Goal: Transaction & Acquisition: Purchase product/service

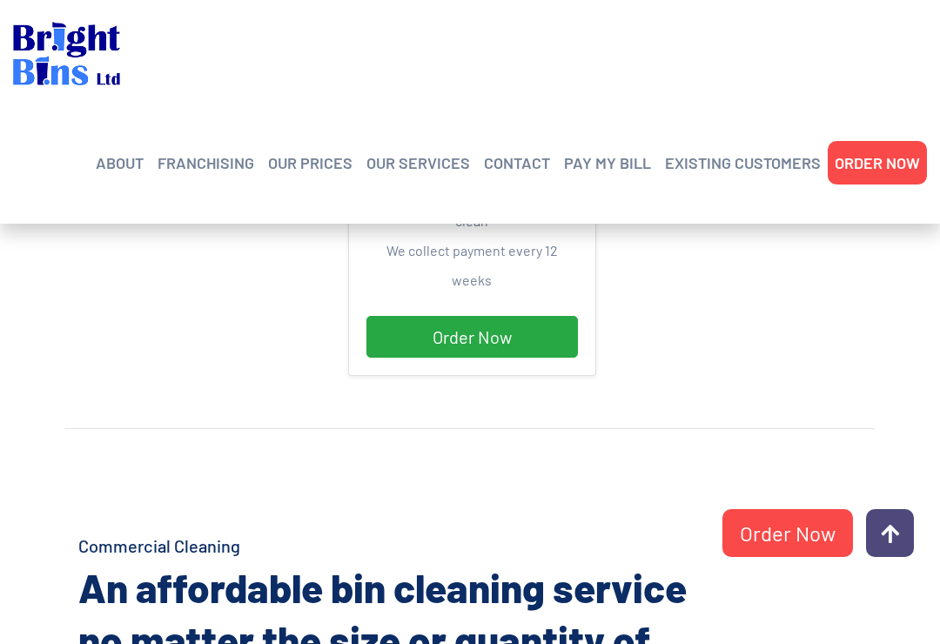
scroll to position [874, 0]
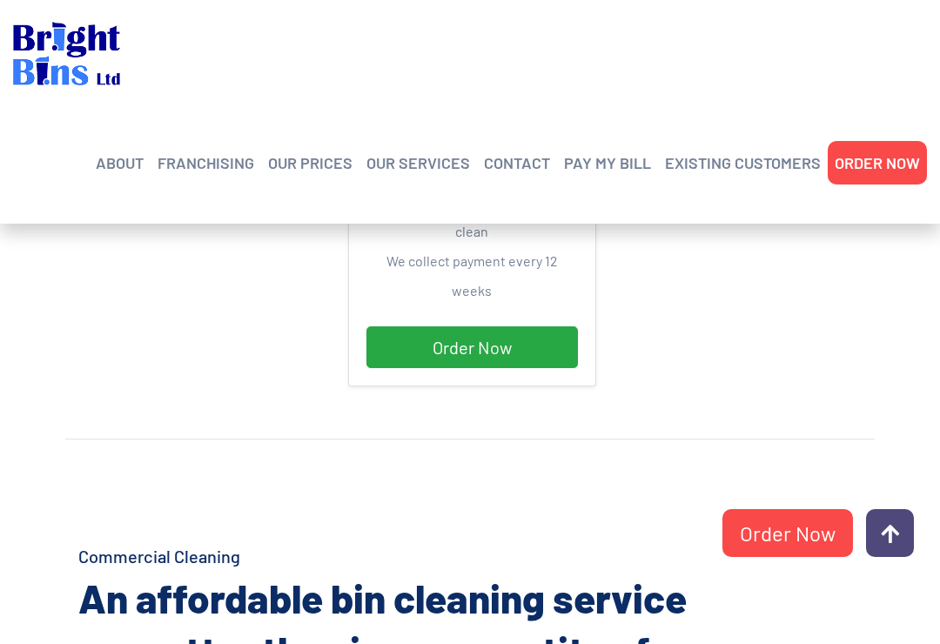
click at [417, 224] on link "Commercial Cleaning" at bounding box center [474, 224] width 165 height 0
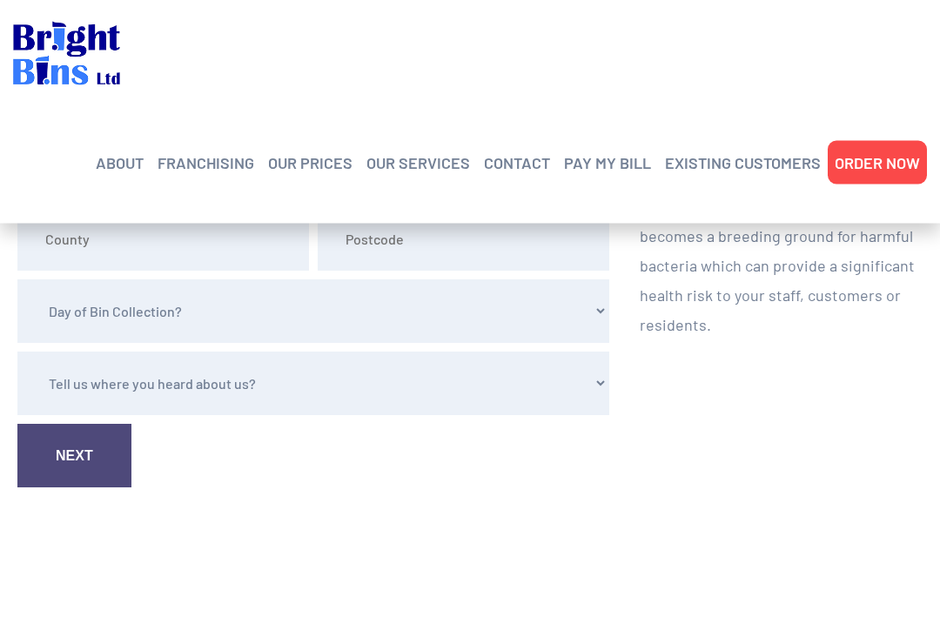
scroll to position [781, 0]
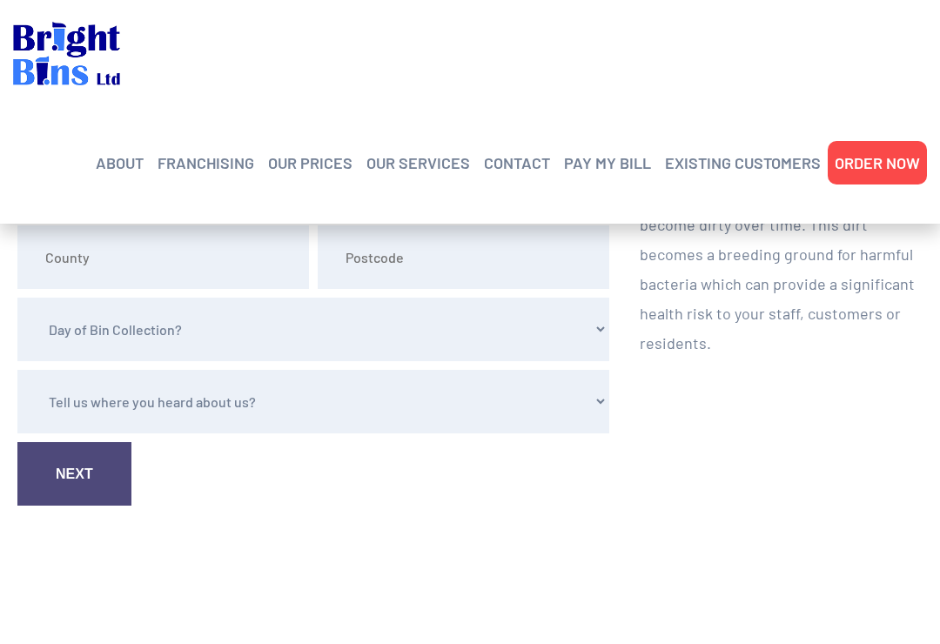
click at [46, 331] on select "Day of Bin Collection? Monday Tuesday Wednesday Thursday Friday" at bounding box center [313, 330] width 592 height 64
click at [54, 405] on select "Tell us where you heard about us? Word of Mouth Leaflet Sticker On Bin Spoke To…" at bounding box center [313, 402] width 592 height 64
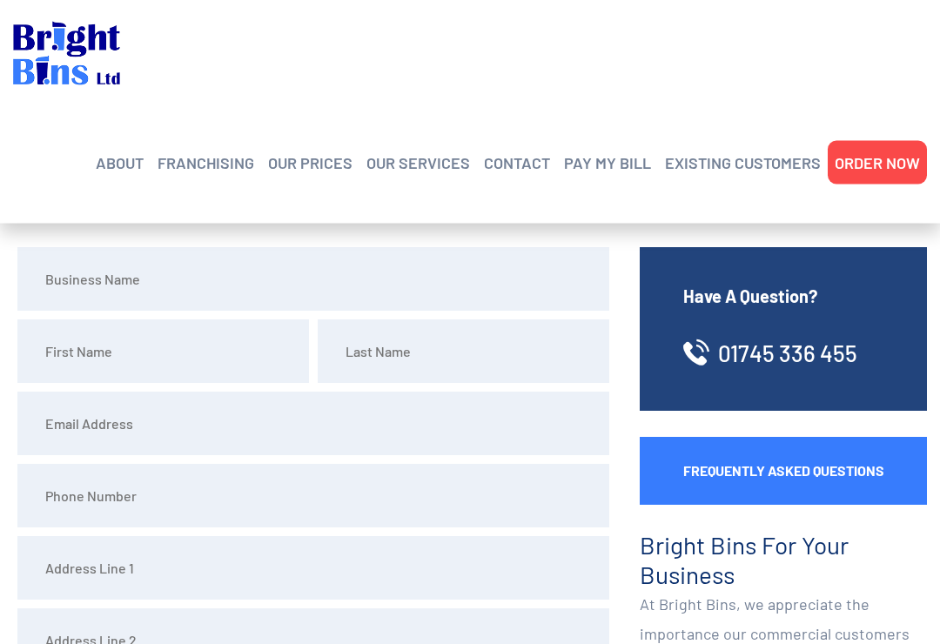
scroll to position [0, 0]
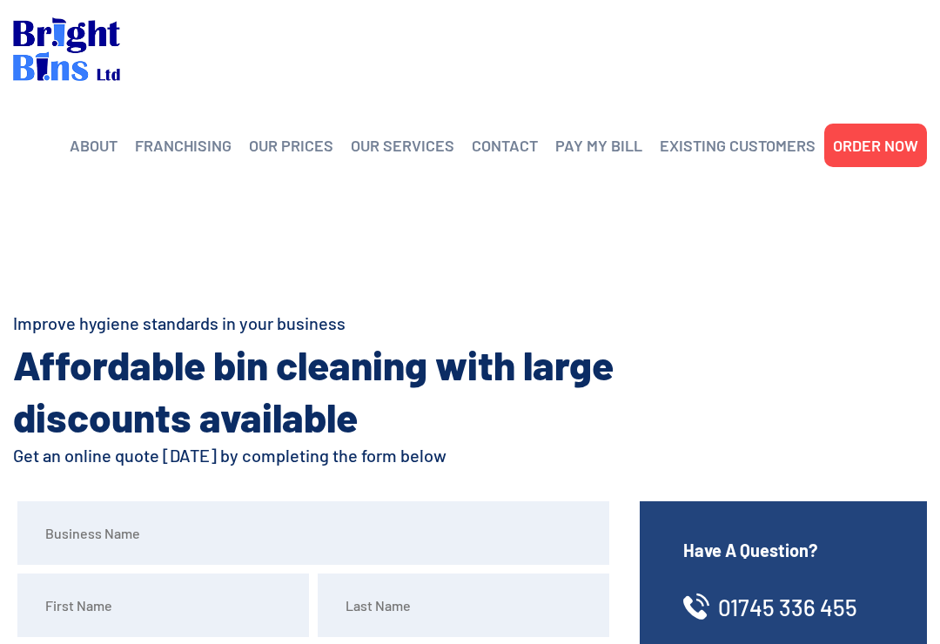
click at [291, 144] on link "OUR PRICES" at bounding box center [291, 145] width 84 height 26
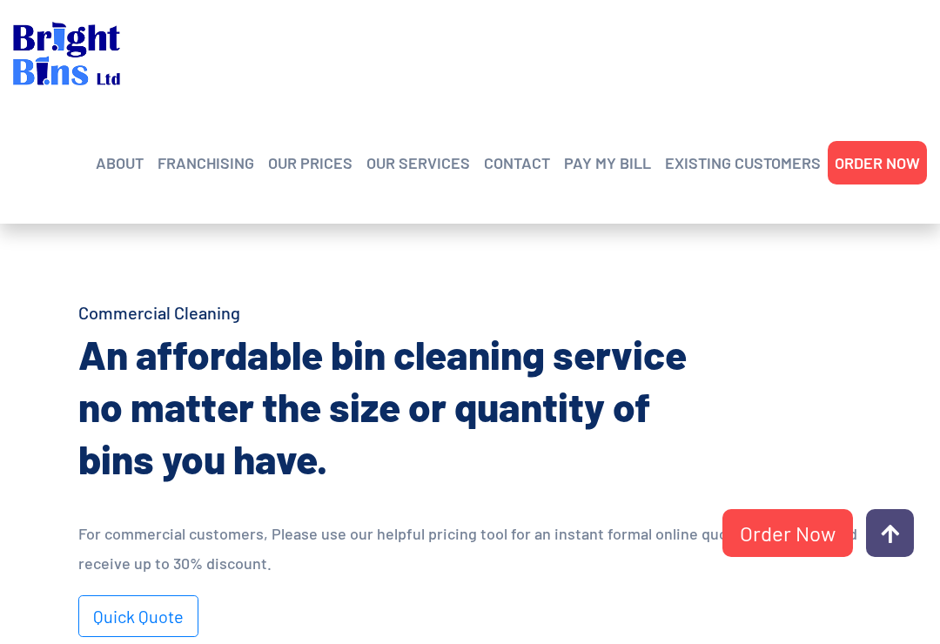
scroll to position [876, 0]
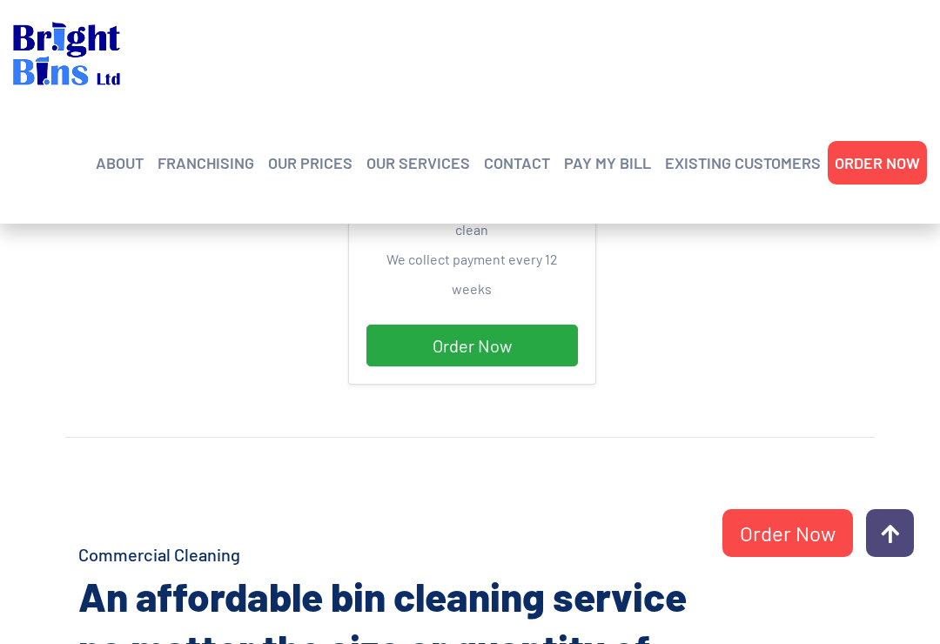
click at [417, 324] on link "Order Now" at bounding box center [471, 345] width 211 height 42
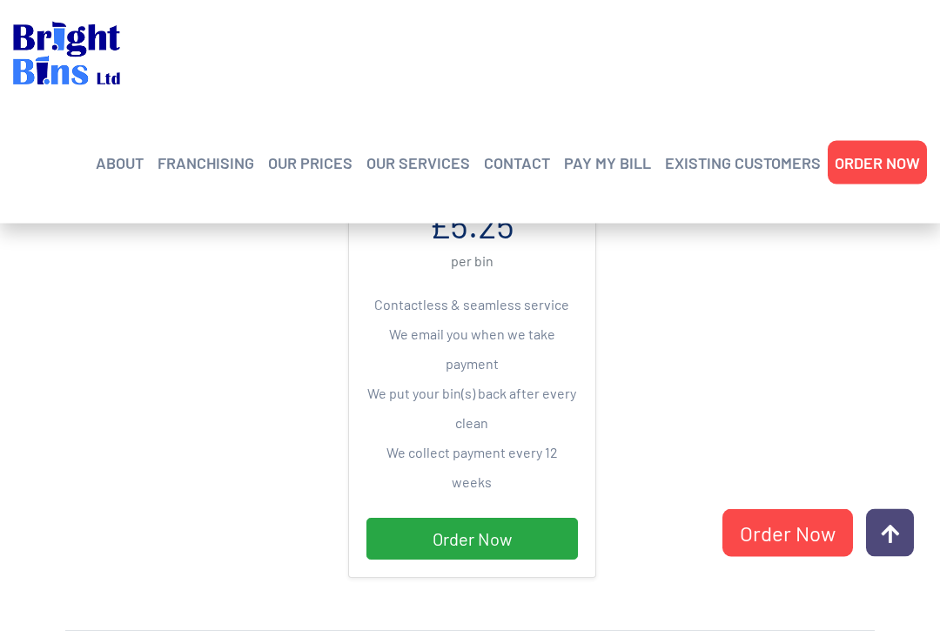
scroll to position [677, 0]
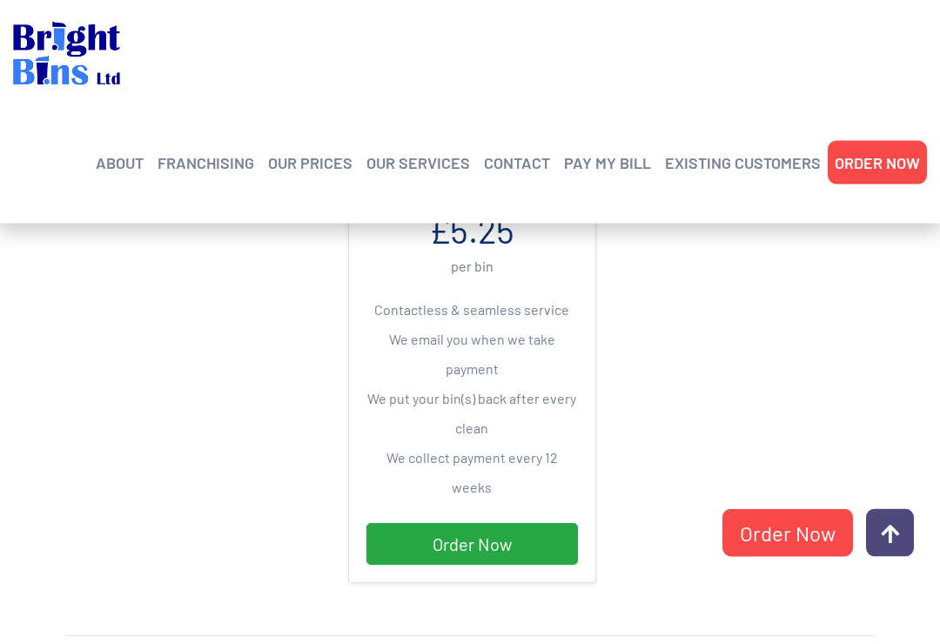
click at [434, 524] on link "Order Now" at bounding box center [471, 545] width 211 height 42
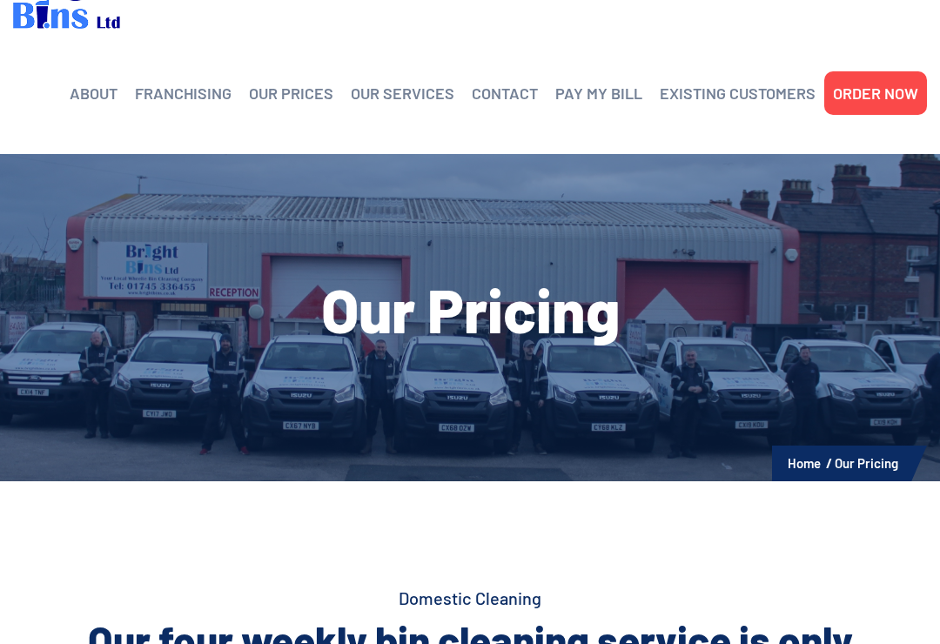
scroll to position [0, 0]
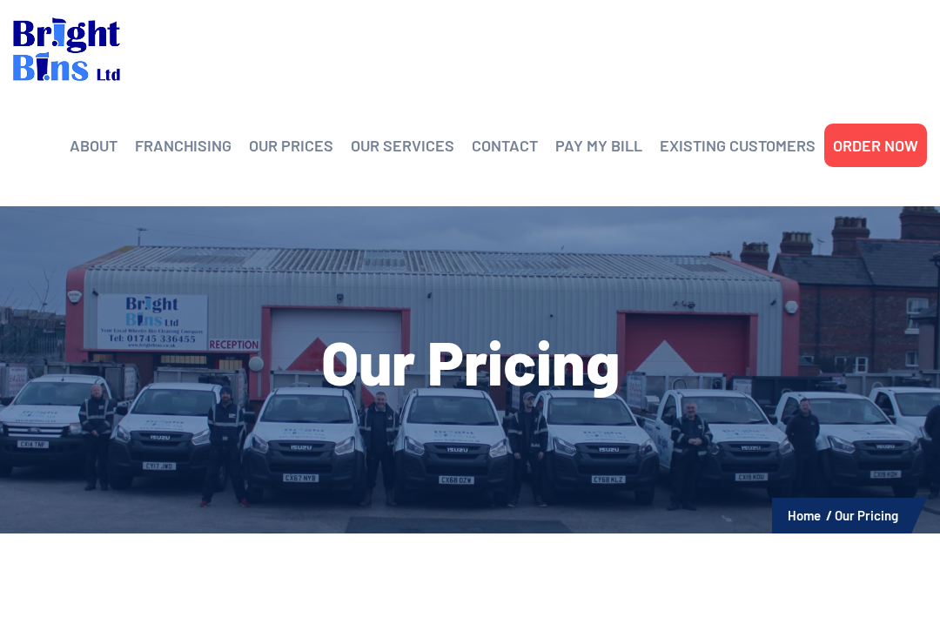
click at [290, 147] on link "OUR PRICES" at bounding box center [291, 145] width 84 height 26
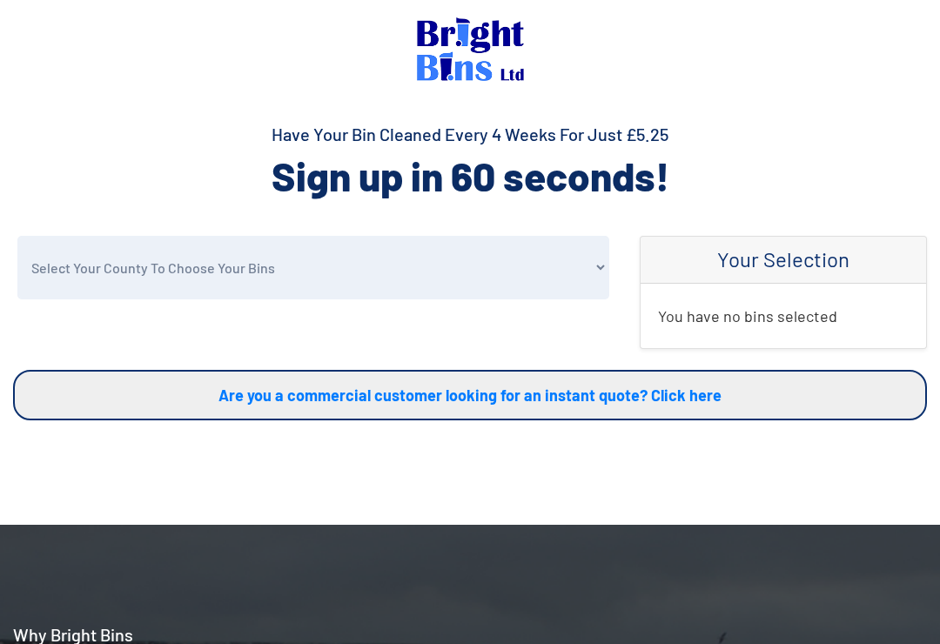
click at [102, 268] on select "Select Your County To Choose Your Bins Cheshire Conwy Denbighshire Flintshire S…" at bounding box center [313, 268] width 592 height 64
select select "Cheshire"
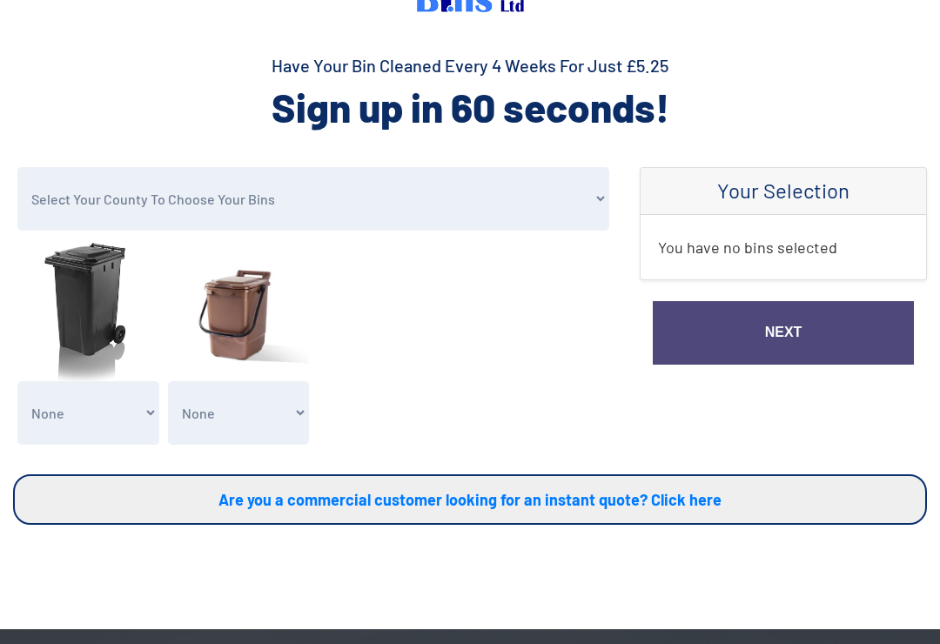
scroll to position [68, 0]
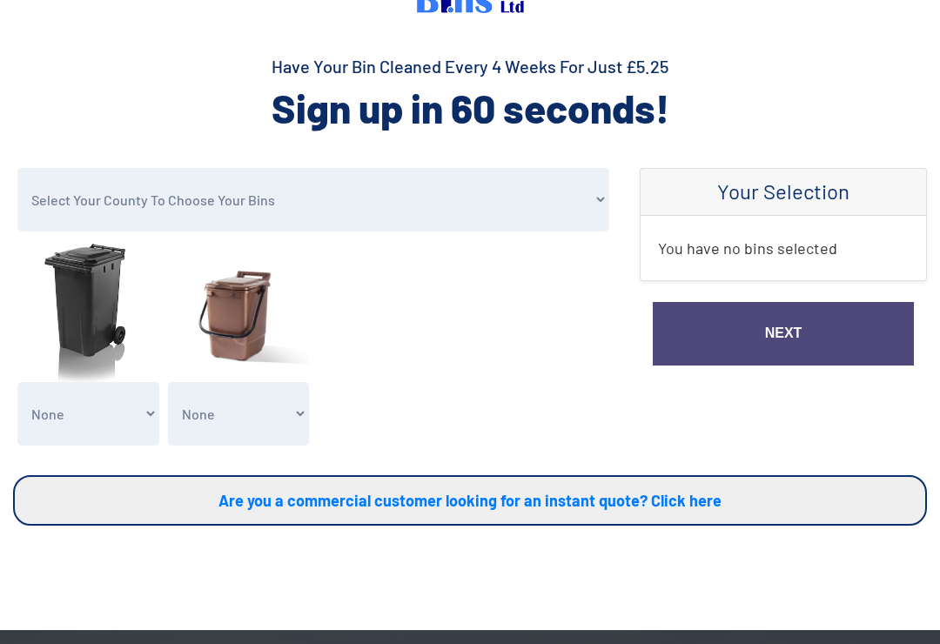
click at [224, 405] on select "None Clean my 1 Food Waste Bin - £2.00 Clean my 2 Food Waste Bins - £4.00 Clean…" at bounding box center [239, 414] width 142 height 64
click at [211, 428] on select "None Clean my 1 Food Waste Bin - £2.00 Clean my 2 Food Waste Bins - £4.00 Clean…" at bounding box center [239, 414] width 142 height 64
click at [217, 416] on select "None Clean my 1 Food Waste Bin - £2.00 Clean my 2 Food Waste Bins - £4.00 Clean…" at bounding box center [239, 414] width 142 height 64
click at [81, 426] on select "None General Waste Bin - X1 (£5.25) General Waste Bin - X2 (£10.50) General Was…" at bounding box center [88, 414] width 142 height 64
click at [70, 418] on select "None General Waste Bin - X1 (£5.25) General Waste Bin - X2 (£10.50) General Was…" at bounding box center [88, 414] width 142 height 64
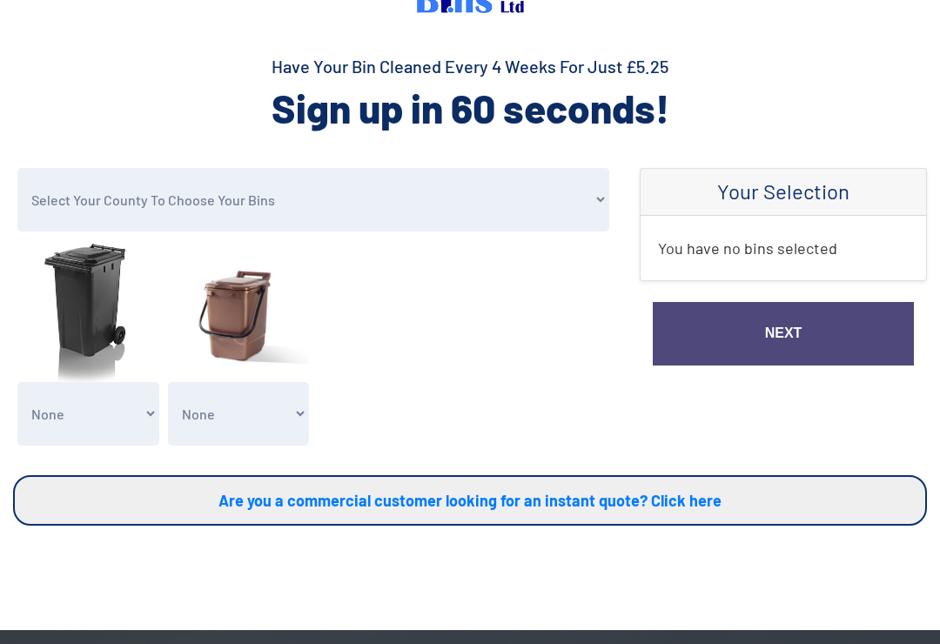
select select "2"
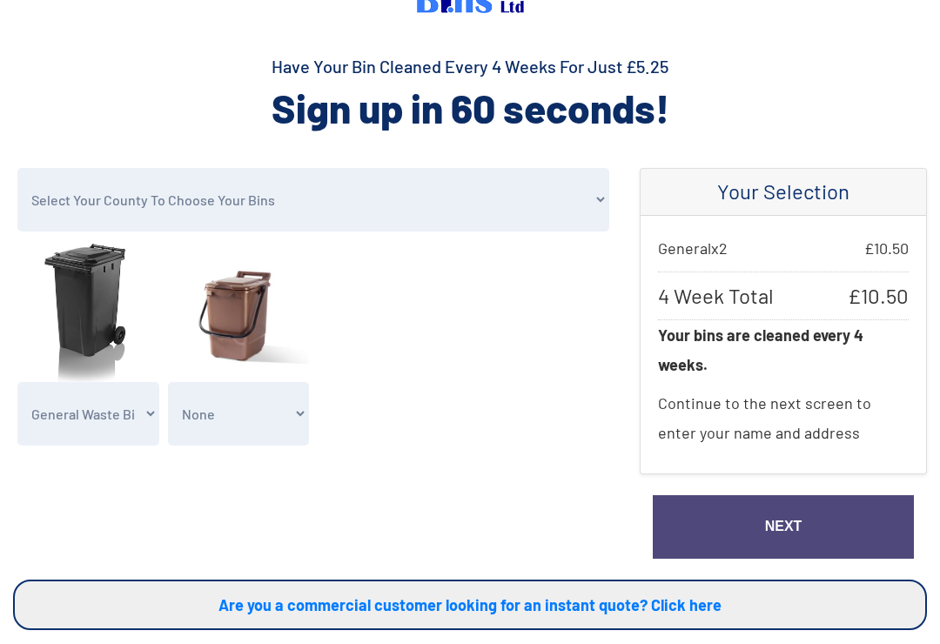
click at [124, 407] on select "None General Waste Bin - X1 (£5.25) General Waste Bin - X2 (£10.50) General Was…" at bounding box center [88, 414] width 142 height 64
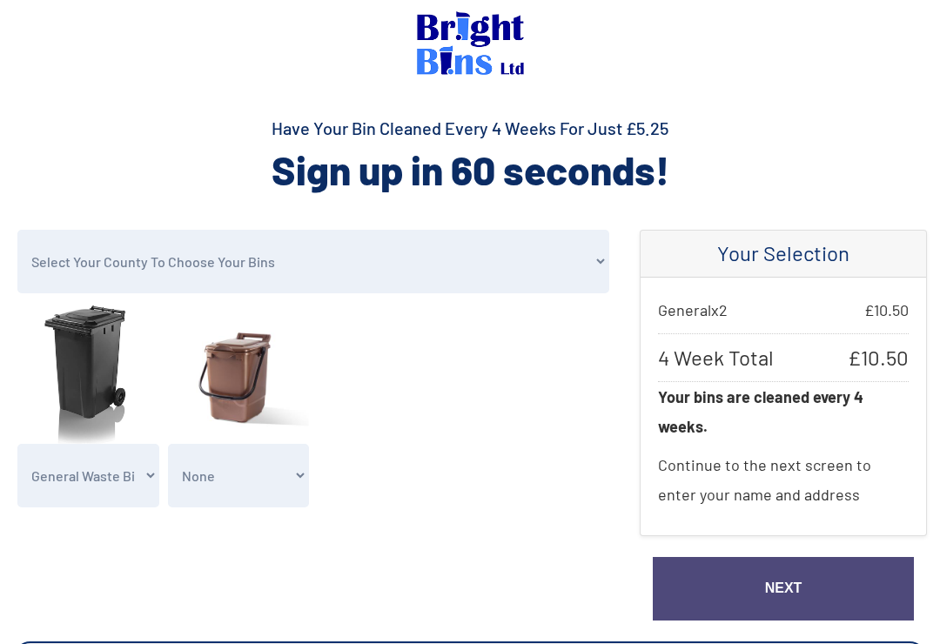
scroll to position [0, 0]
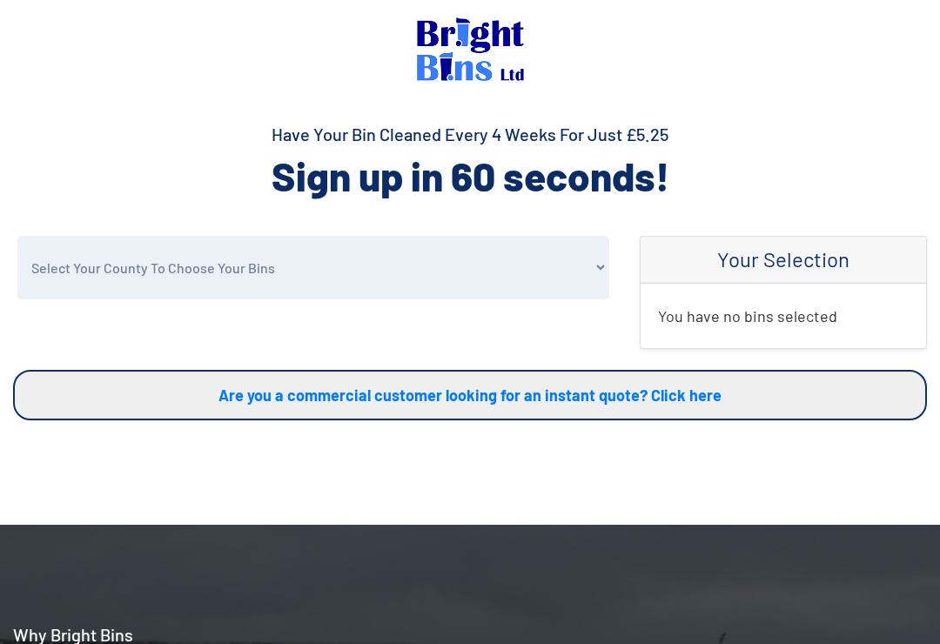
click at [183, 267] on select "Select Your County To Choose Your Bins Cheshire Conwy Denbighshire Flintshire S…" at bounding box center [313, 268] width 592 height 64
select select "Conwy"
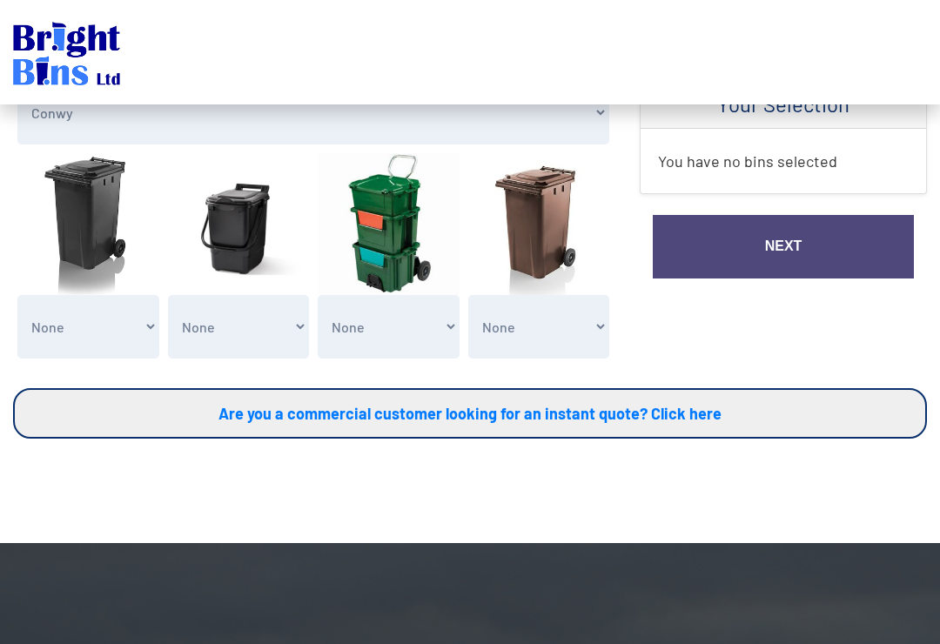
scroll to position [156, 0]
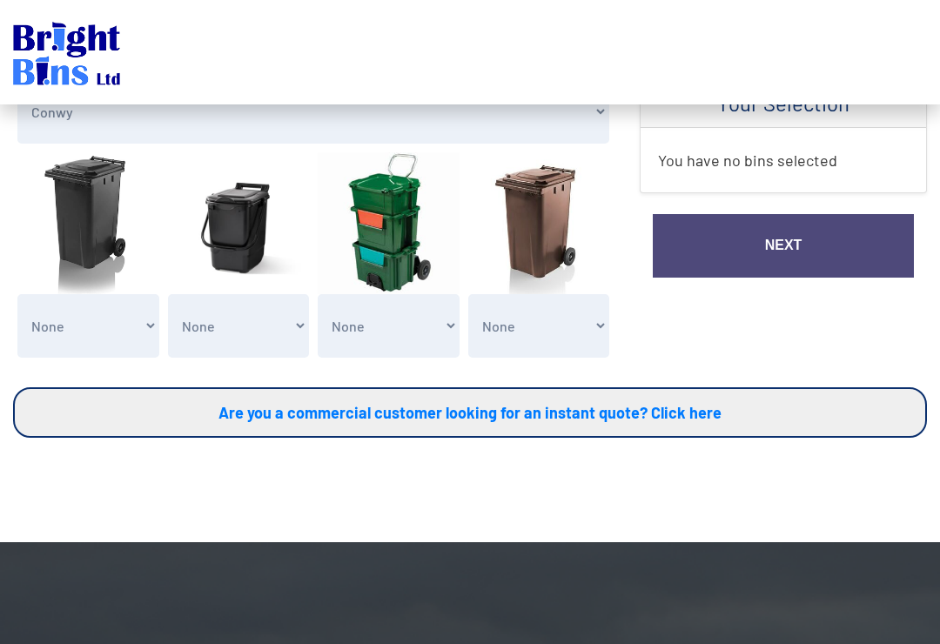
click at [227, 326] on select "None Clean my 1 Food Waste Bin - £2.00 Clean my 2 Food Waste Bins - £4.00 Clean…" at bounding box center [239, 326] width 142 height 64
click at [230, 320] on select "None Clean my 1 Food Waste Bin - £2.00 Clean my 2 Food Waste Bins - £4.00 Clean…" at bounding box center [239, 326] width 142 height 64
click at [354, 333] on select "None Recycling Waste Bin - X1 (£5.25) Recycling Waste Bin - X2 (£10.50) Recycli…" at bounding box center [389, 326] width 142 height 64
click at [381, 314] on select "None Recycling Waste Bin - X1 (£5.25) Recycling Waste Bin - X2 (£10.50) Recycli…" at bounding box center [389, 326] width 142 height 64
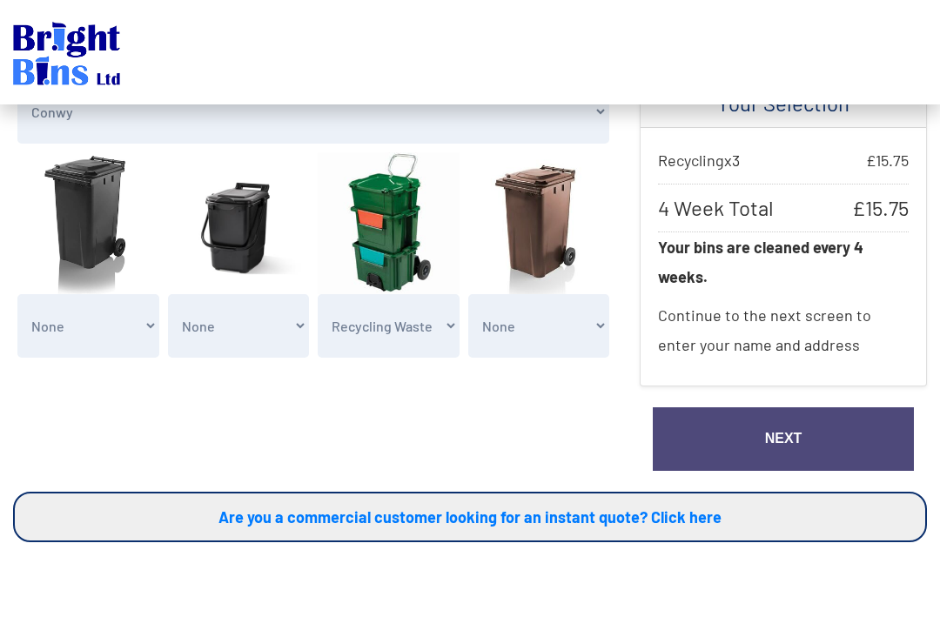
click at [62, 313] on select "None General Waste Bin - X1 (£5.25) General Waste Bin - X2 (£10.50) General Was…" at bounding box center [88, 326] width 142 height 64
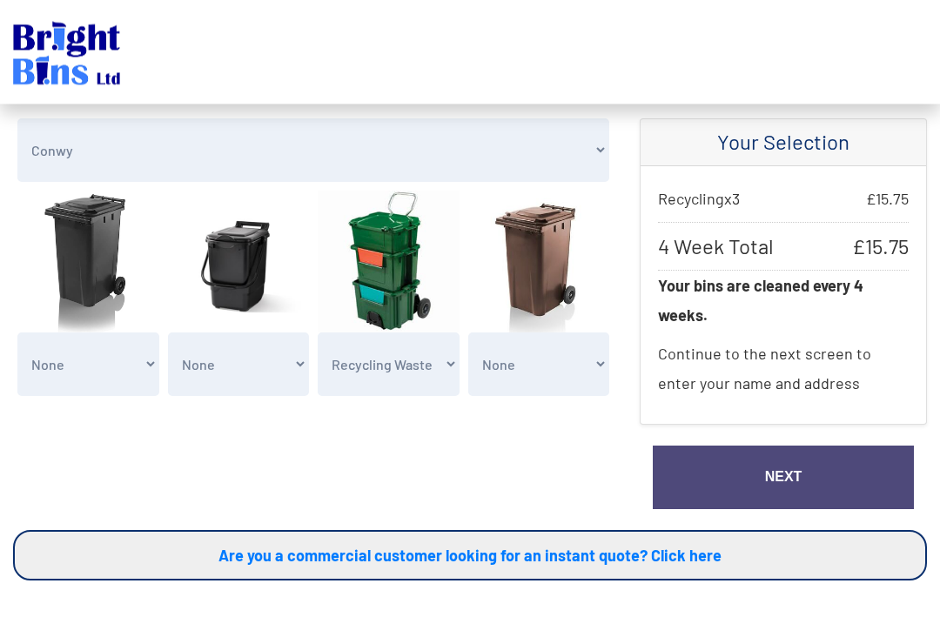
click at [404, 380] on select "None Recycling Waste Bin - X1 (£5.25) Recycling Waste Bin - X2 (£10.50) Recycli…" at bounding box center [389, 365] width 142 height 64
select select "1"
click at [69, 356] on select "None General Waste Bin - X1 (£5.25) General Waste Bin - X2 (£10.50) General Was…" at bounding box center [88, 364] width 142 height 64
click at [521, 353] on select "None Garden Waste Bin - X1 (£5.25) Garden Waste Bin - X2 (£10.50) Garden Waste …" at bounding box center [539, 364] width 142 height 64
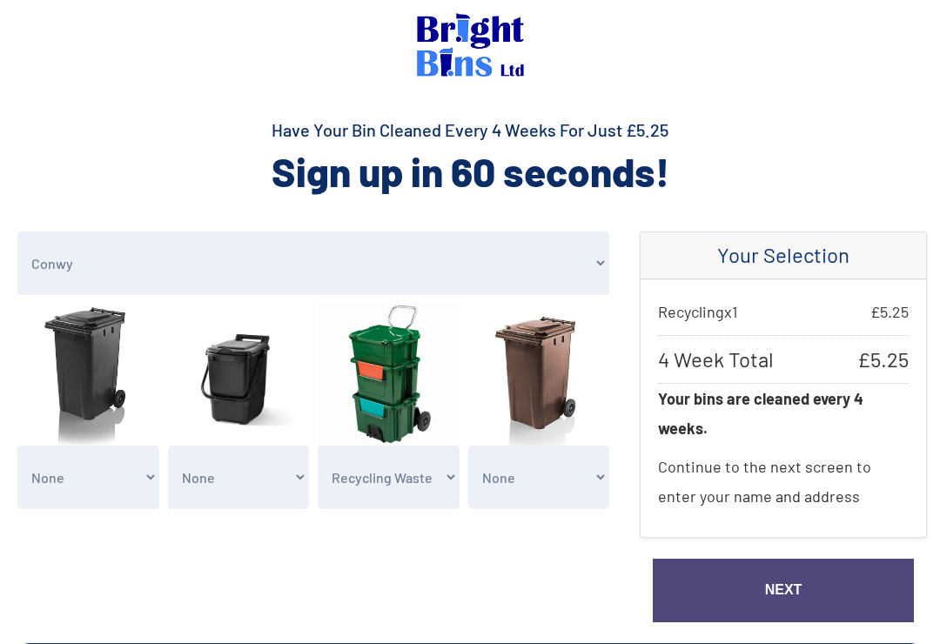
scroll to position [0, 0]
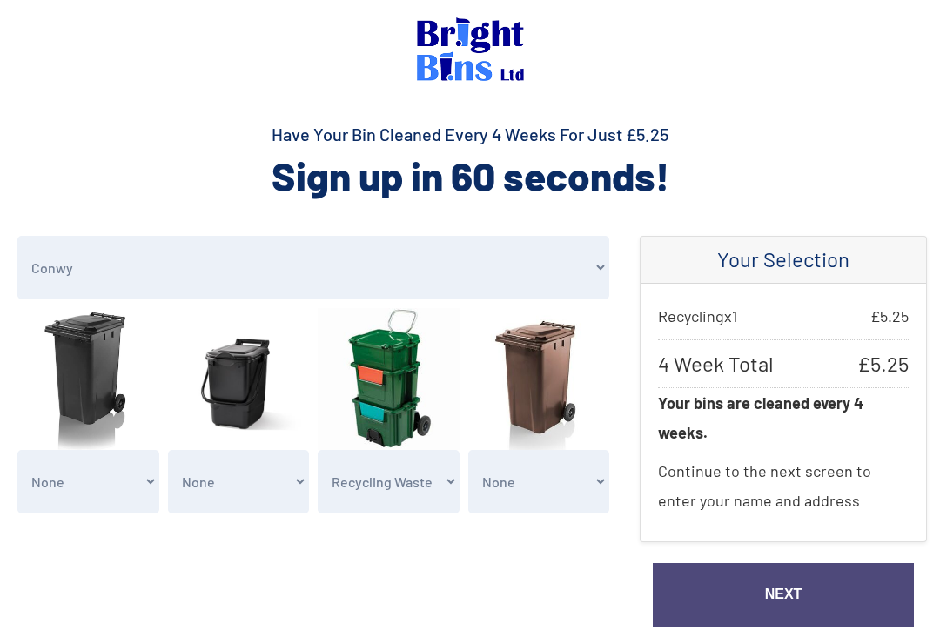
click at [60, 267] on select "Select Your County To Choose Your Bins Cheshire Conwy Denbighshire Flintshire S…" at bounding box center [313, 268] width 592 height 64
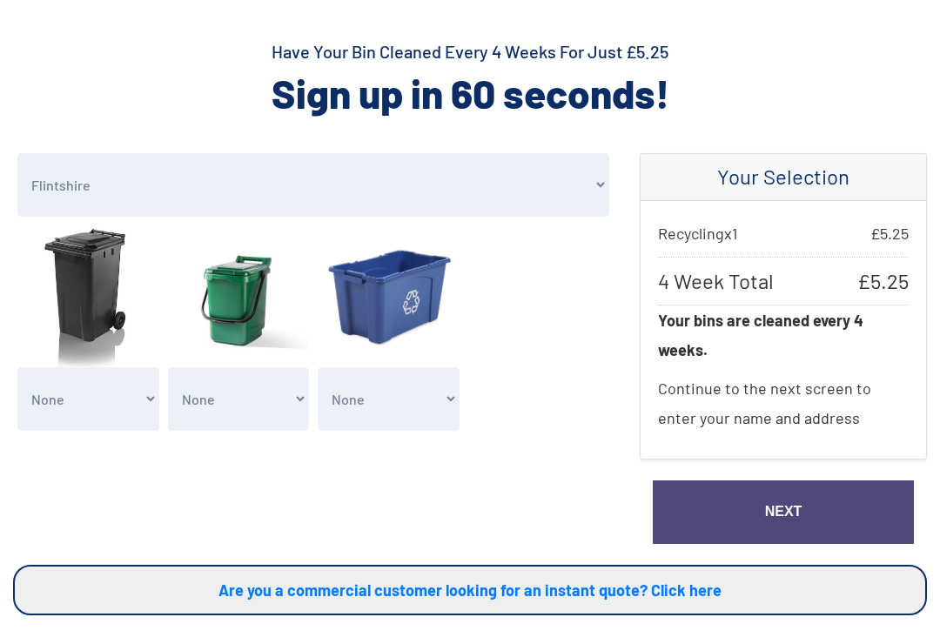
click at [377, 405] on select "None Clean my 1 Recycling Waste Bin - £1.00 Clean my 2 Recycling Waste Bins - £…" at bounding box center [389, 400] width 142 height 64
click at [243, 185] on select "Select Your County To Choose Your Bins Cheshire Conwy Denbighshire Flintshire S…" at bounding box center [313, 185] width 592 height 64
select select "Denbighshire"
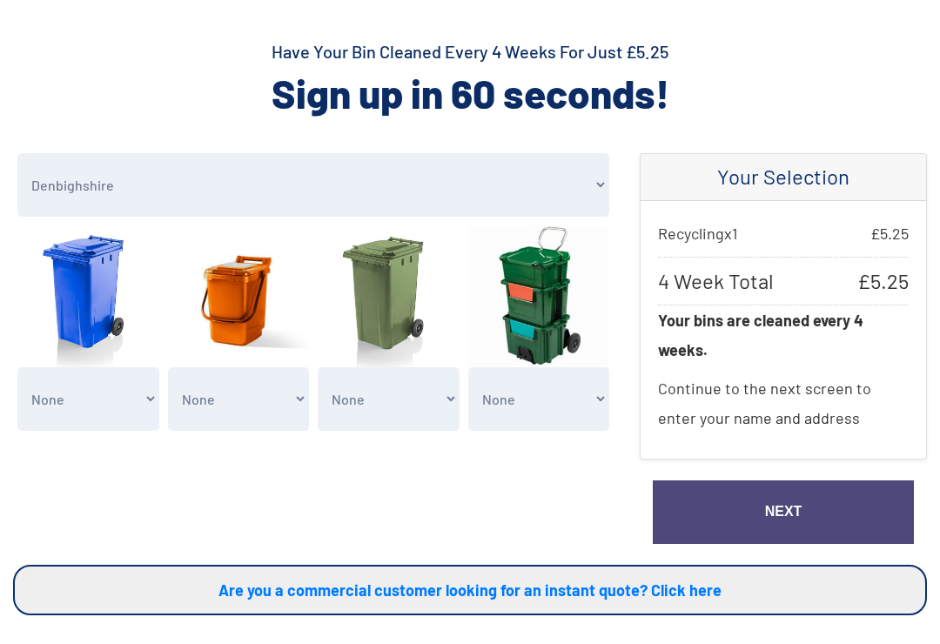
click at [106, 395] on select "None General Waste Bin - X1 (£5.25) General Waste Bin - X2 (£10.50) General Was…" at bounding box center [88, 399] width 142 height 64
click at [234, 391] on select "None Clean my 1 Food Waste Bin - £2.00 Clean my 2 Food Waste Bins - £4.00 Clean…" at bounding box center [239, 399] width 142 height 64
click at [231, 391] on select "None Clean my 1 Food Waste Bin - £2.00 Clean my 2 Food Waste Bins - £4.00 Clean…" at bounding box center [239, 399] width 142 height 64
click at [529, 392] on select "None Recycling System Waste Bin - X1 (£5.25) Recycling System Waste Bin - X2 (£…" at bounding box center [539, 399] width 142 height 64
click at [595, 382] on select "None Recycling System Waste Bin - X1 (£5.25) Recycling System Waste Bin - X2 (£…" at bounding box center [539, 399] width 142 height 64
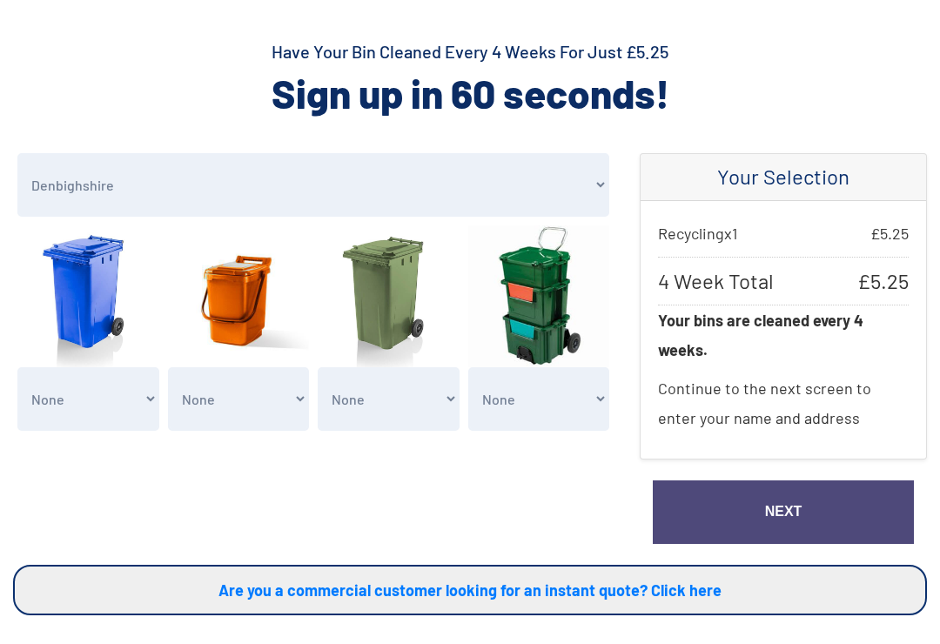
click at [257, 399] on select "None Clean my 1 Food Waste Bin - £2.00 Clean my 2 Food Waste Bins - £4.00 Clean…" at bounding box center [239, 399] width 142 height 64
select select "1"
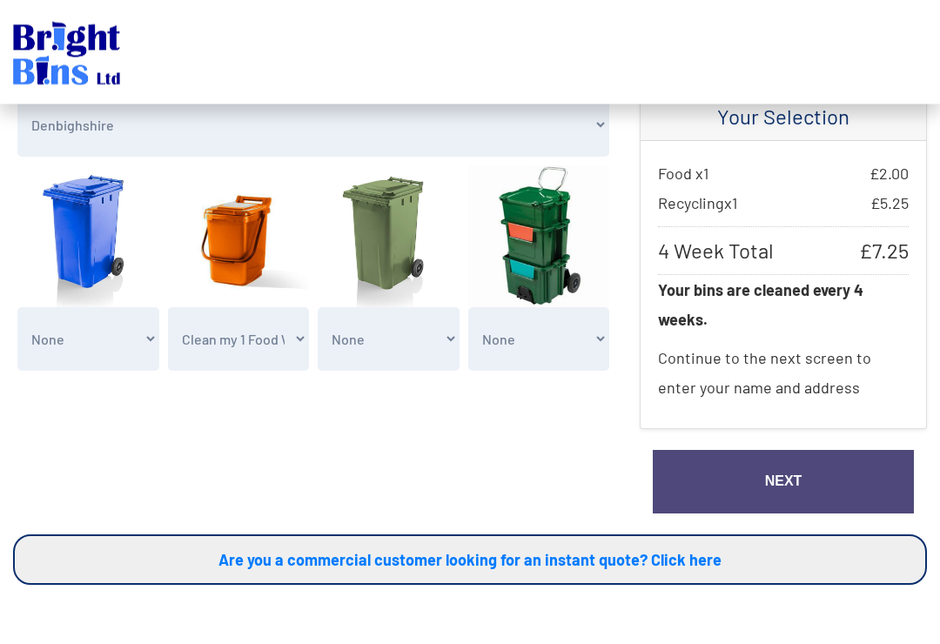
scroll to position [142, 0]
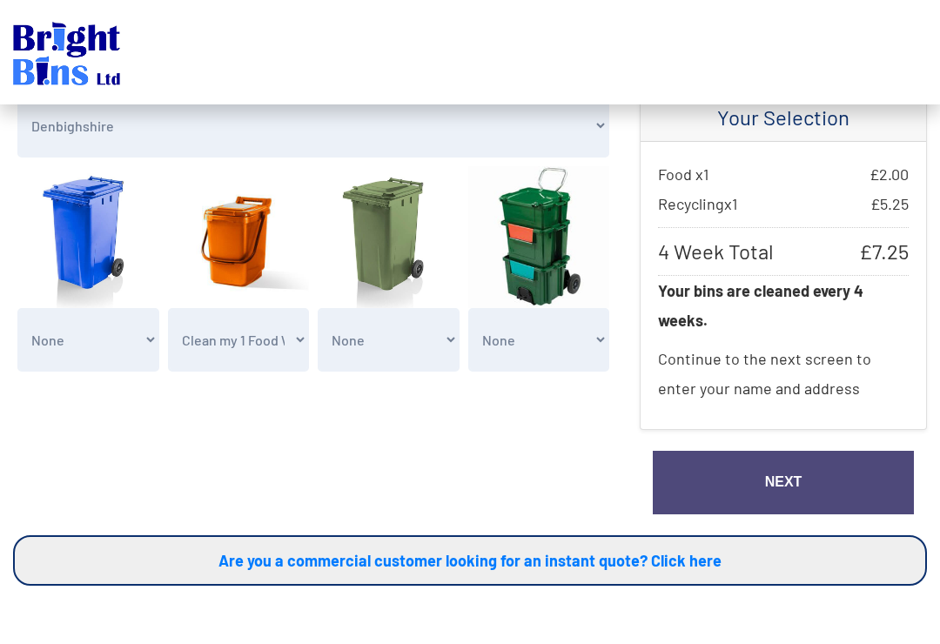
click at [687, 474] on link "Next" at bounding box center [782, 483] width 261 height 64
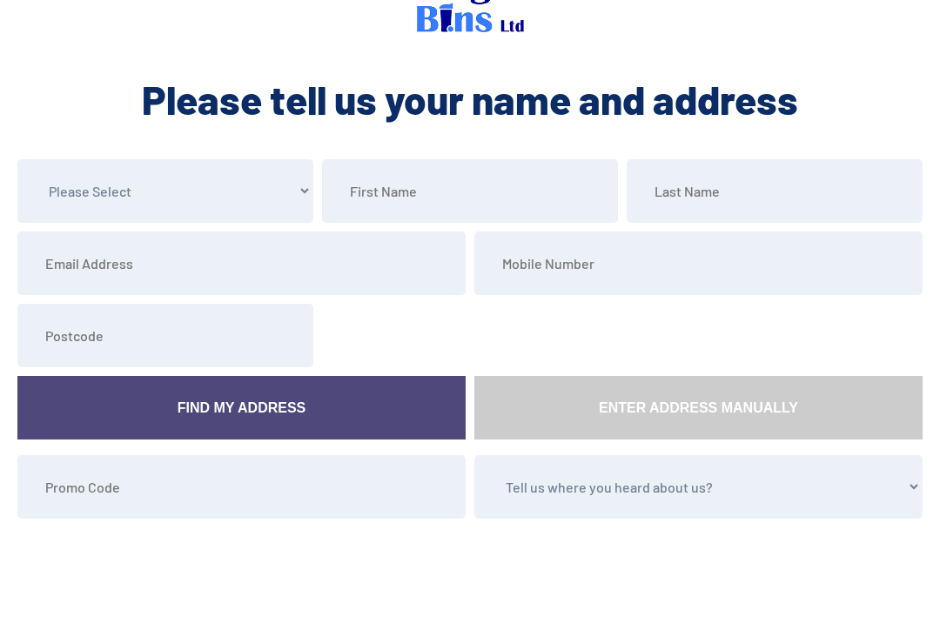
scroll to position [30, 0]
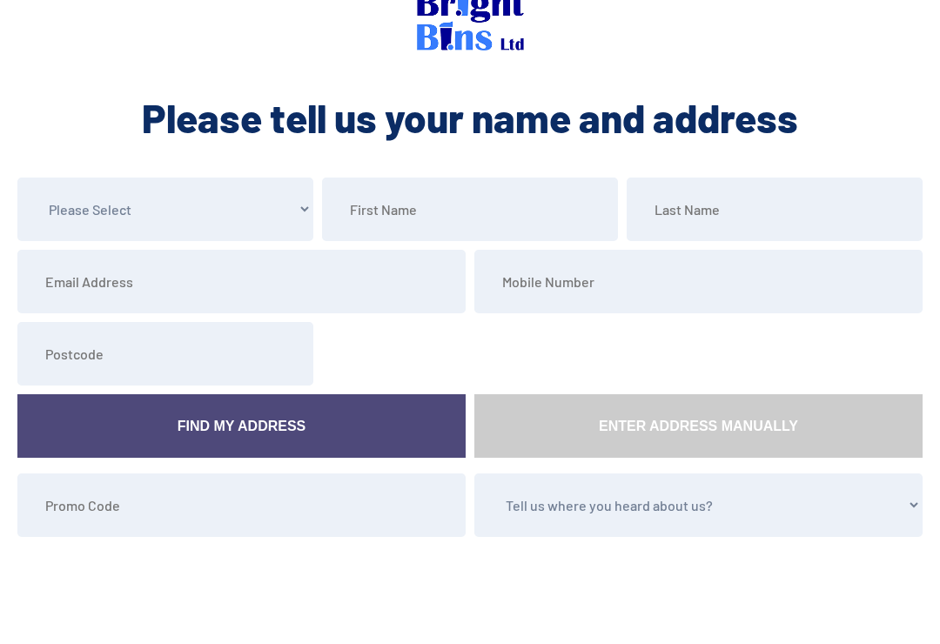
click at [65, 206] on select "Please Select Mr Mrs Miss Ms Dr [PERSON_NAME]" at bounding box center [165, 209] width 296 height 64
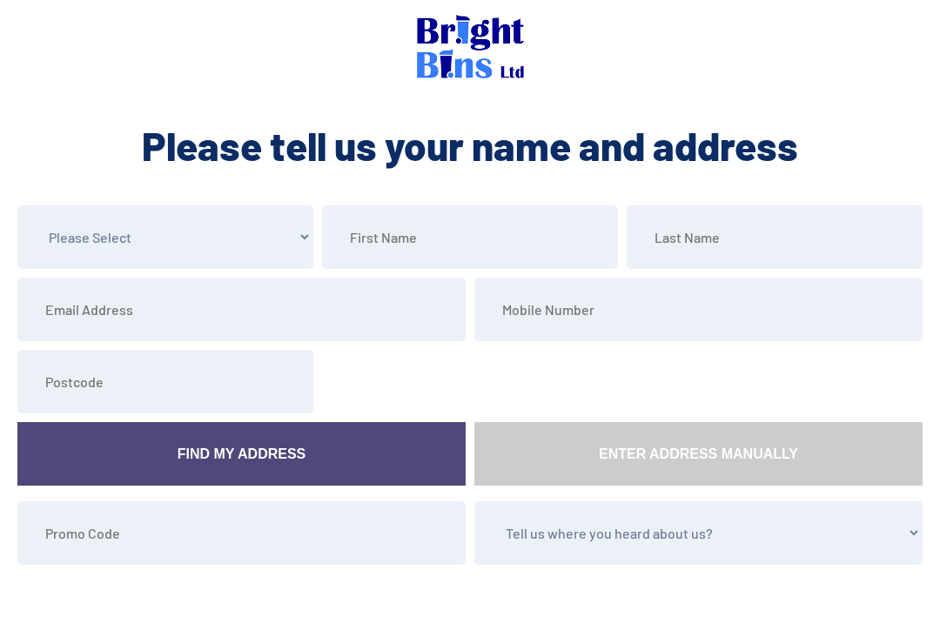
scroll to position [0, 0]
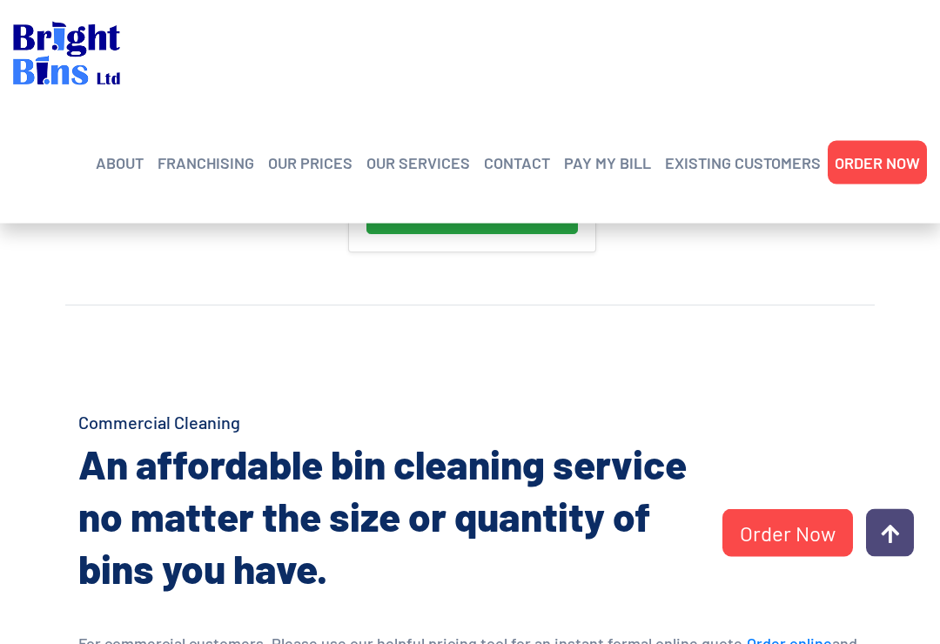
scroll to position [926, 0]
